Goal: Information Seeking & Learning: Learn about a topic

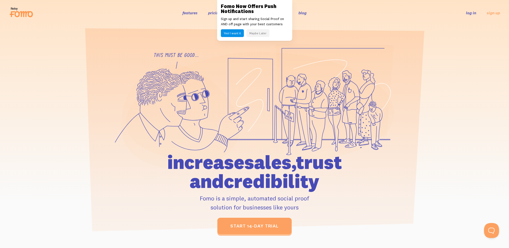
click at [261, 34] on button "Maybe Later" at bounding box center [257, 33] width 23 height 8
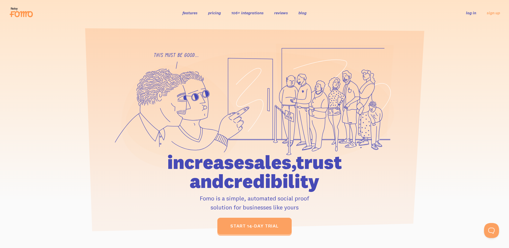
click at [212, 15] on link "pricing" at bounding box center [214, 12] width 13 height 5
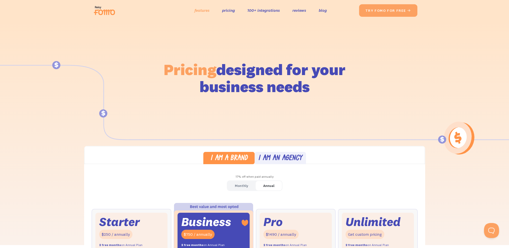
click at [201, 10] on link "features" at bounding box center [201, 10] width 15 height 7
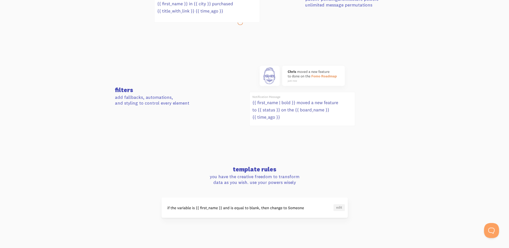
scroll to position [292, 0]
